Goal: Task Accomplishment & Management: Manage account settings

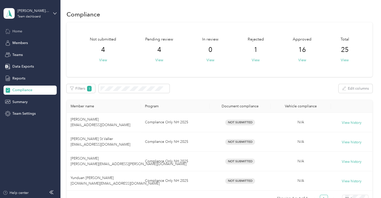
click at [22, 30] on span "Home" at bounding box center [17, 31] width 10 height 5
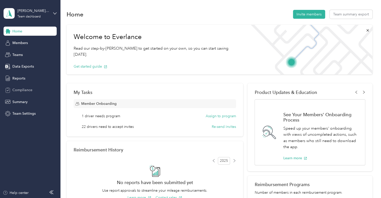
click at [21, 92] on span "Compliance" at bounding box center [22, 89] width 20 height 5
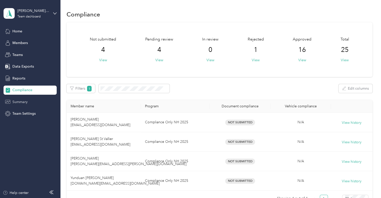
click at [22, 102] on span "Summary" at bounding box center [19, 101] width 15 height 5
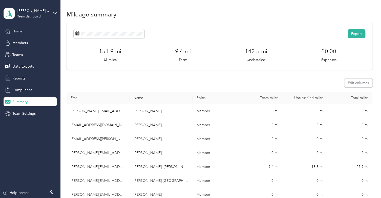
click at [17, 31] on span "Home" at bounding box center [17, 31] width 10 height 5
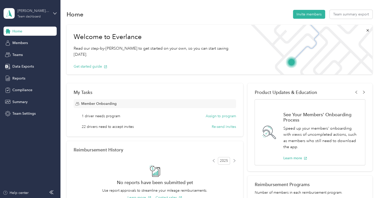
click at [28, 16] on div "Team dashboard" at bounding box center [28, 16] width 23 height 3
click at [27, 54] on div "Personal dashboard" at bounding box center [85, 51] width 157 height 9
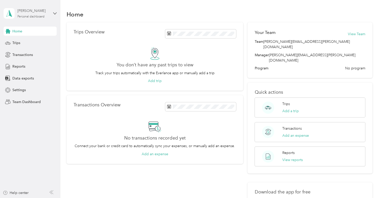
click at [38, 14] on div "[PERSON_NAME] Personal dashboard" at bounding box center [33, 13] width 32 height 10
click at [32, 42] on div "Team dashboard" at bounding box center [21, 39] width 27 height 5
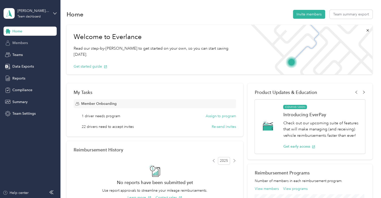
click at [25, 42] on span "Members" at bounding box center [19, 42] width 15 height 5
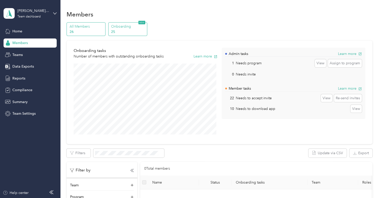
click at [83, 24] on p "All Members" at bounding box center [87, 26] width 34 height 5
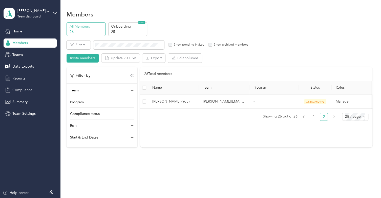
click at [29, 92] on span "Compliance" at bounding box center [22, 89] width 20 height 5
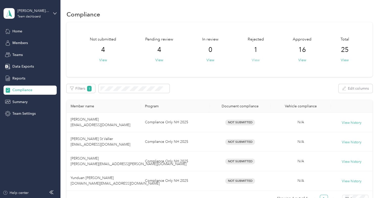
click at [257, 61] on button "View" at bounding box center [256, 59] width 8 height 5
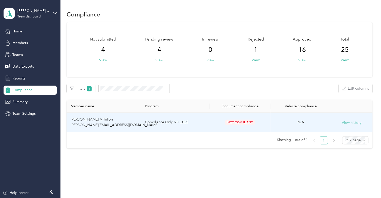
click at [347, 123] on button "View history" at bounding box center [352, 123] width 20 height 6
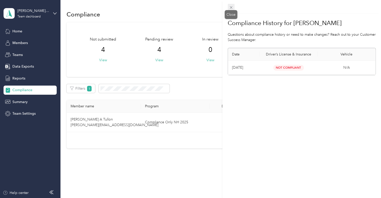
click at [232, 7] on icon at bounding box center [231, 7] width 3 height 3
